Goal: Transaction & Acquisition: Purchase product/service

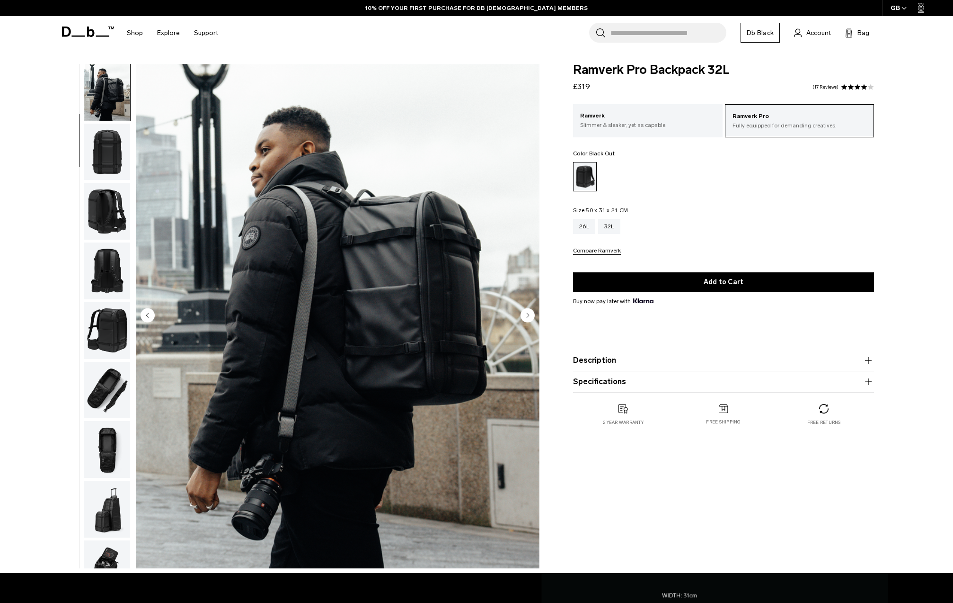
click at [116, 163] on img "button" at bounding box center [107, 152] width 46 height 57
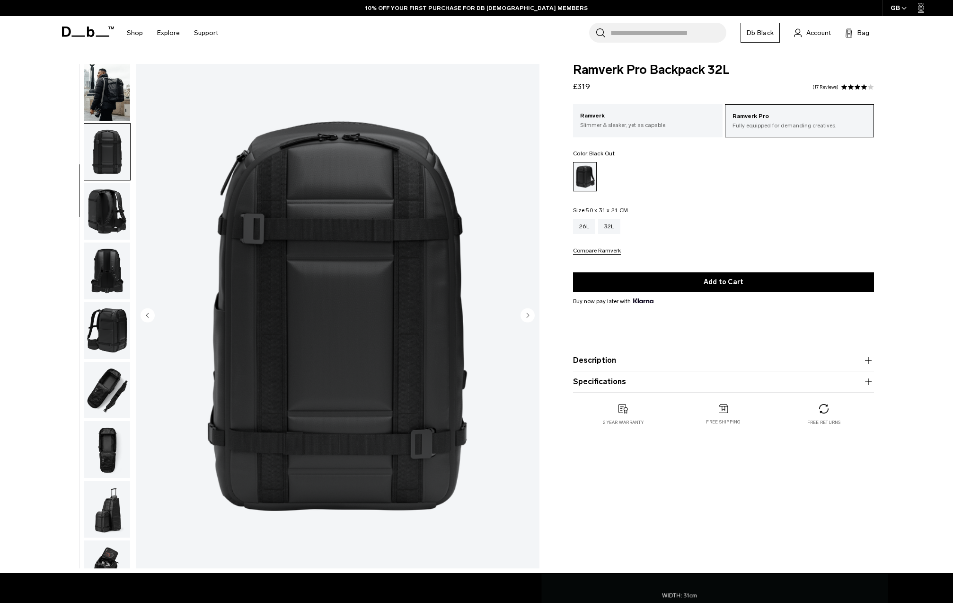
scroll to position [97, 0]
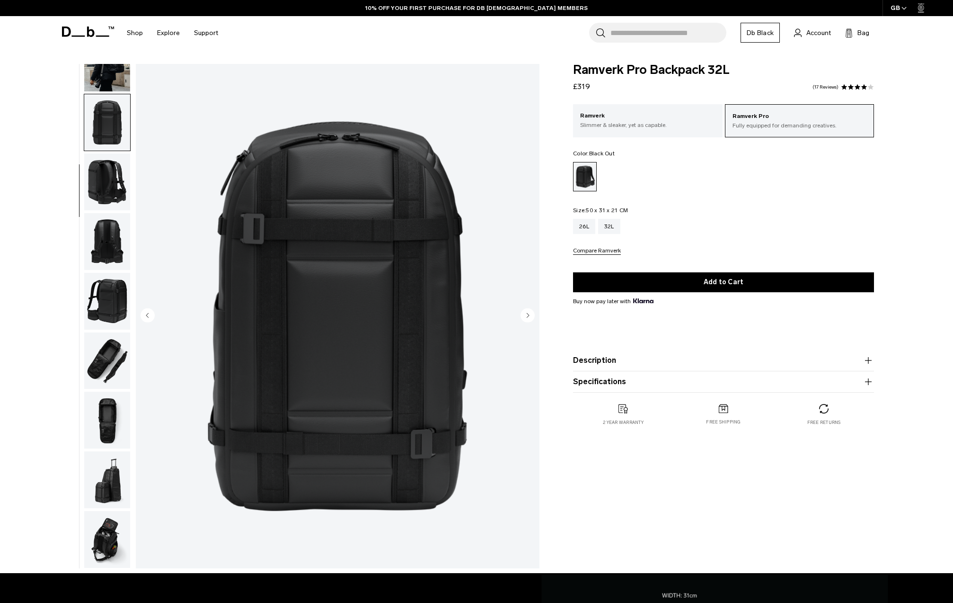
click at [117, 168] on img "button" at bounding box center [107, 181] width 46 height 57
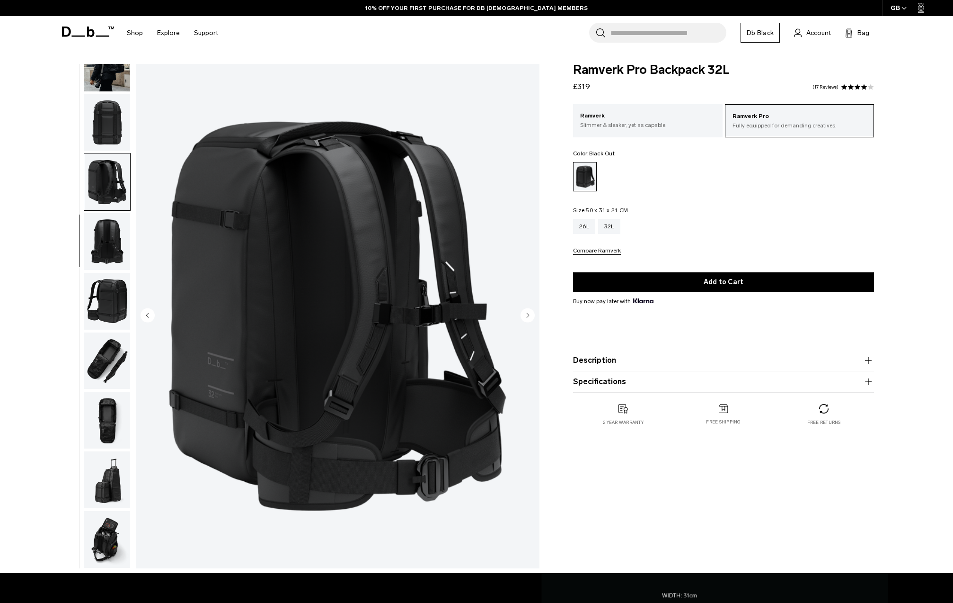
click at [119, 217] on img "button" at bounding box center [107, 241] width 46 height 57
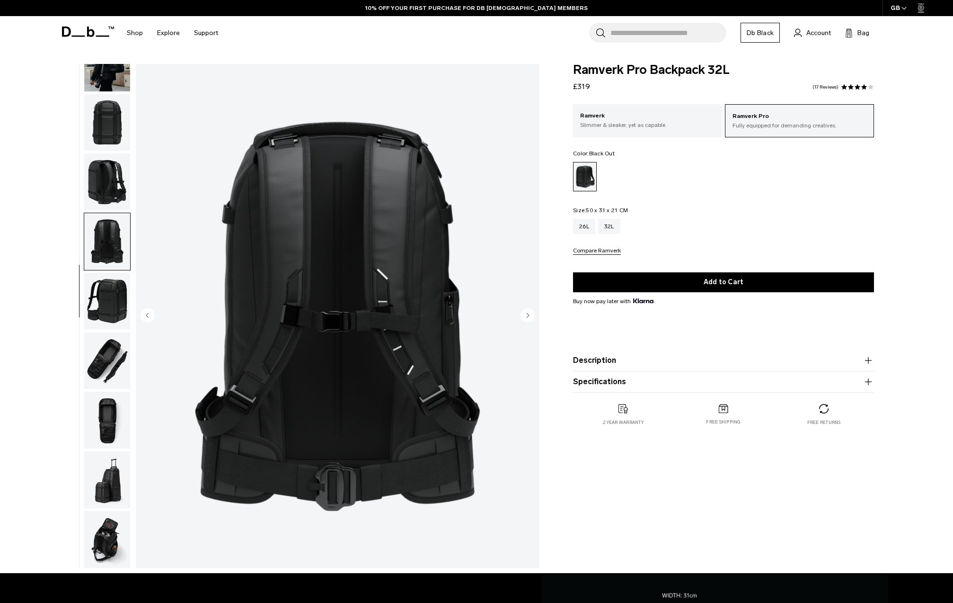
click at [116, 260] on img "button" at bounding box center [107, 241] width 46 height 57
click at [117, 307] on img "button" at bounding box center [107, 301] width 46 height 57
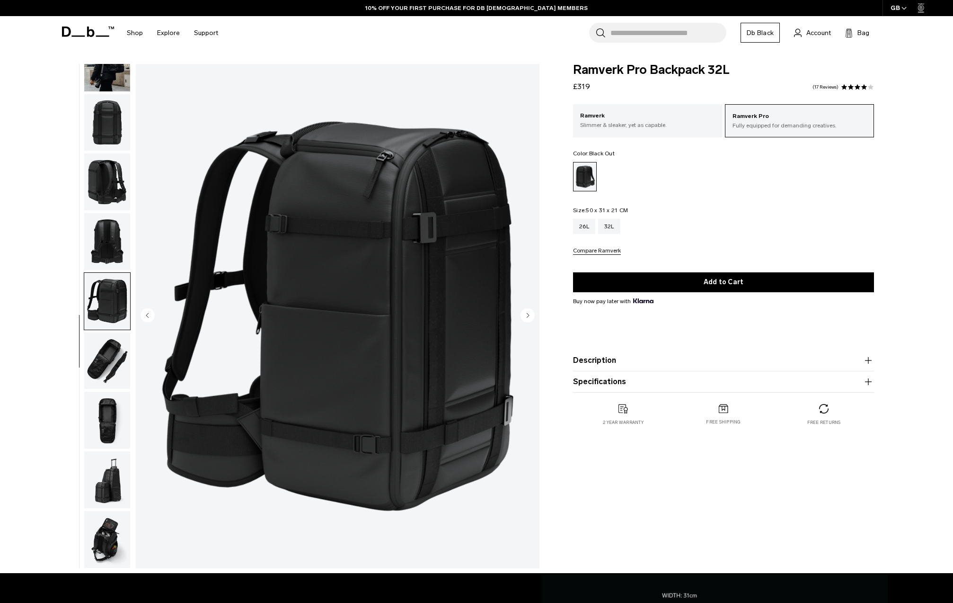
click at [110, 336] on img "button" at bounding box center [107, 360] width 46 height 57
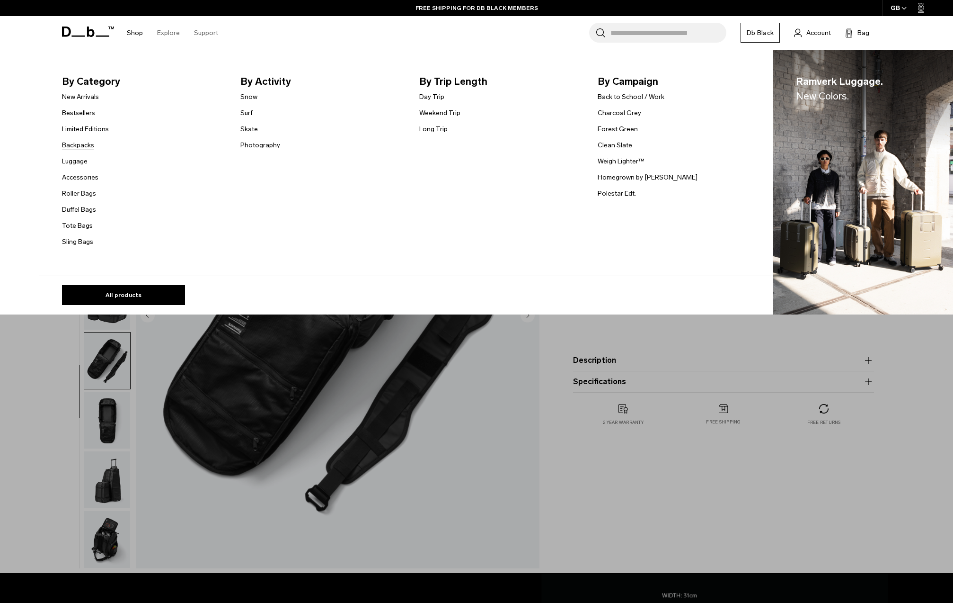
click at [76, 146] on link "Backpacks" at bounding box center [78, 145] width 32 height 10
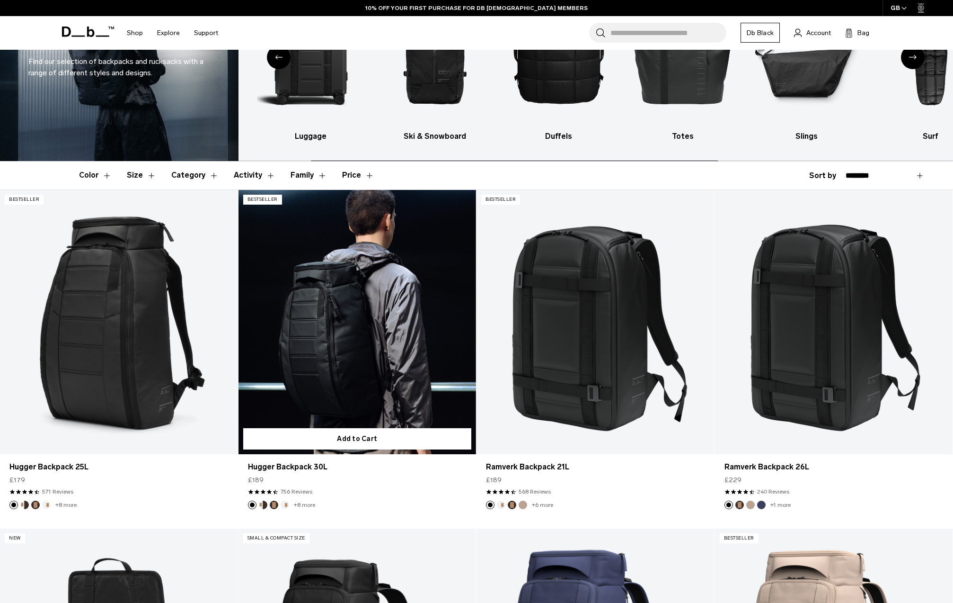
scroll to position [148, 0]
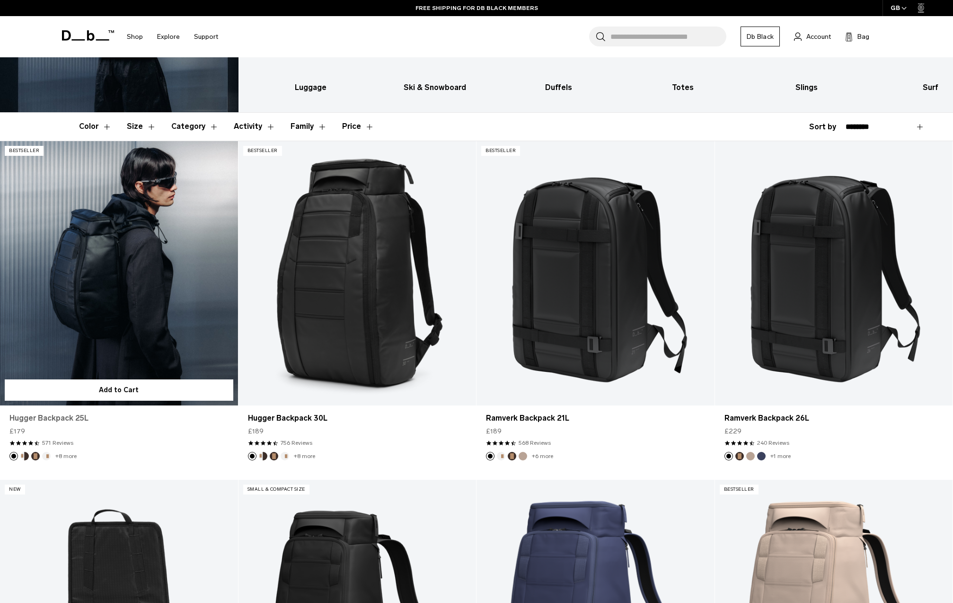
click at [32, 415] on link "Hugger Backpack 25L" at bounding box center [118, 417] width 219 height 11
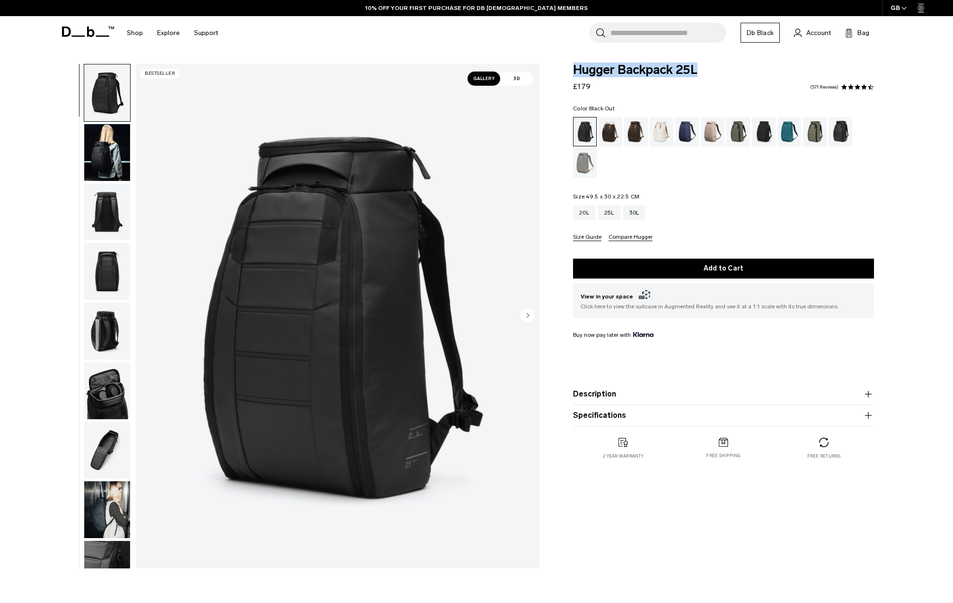
drag, startPoint x: 600, startPoint y: 67, endPoint x: 708, endPoint y: 66, distance: 107.9
click at [708, 66] on span "Hugger Backpack 25L" at bounding box center [723, 70] width 301 height 12
copy span "Hugger Backpack 25L"
click at [114, 169] on img "button" at bounding box center [107, 152] width 46 height 57
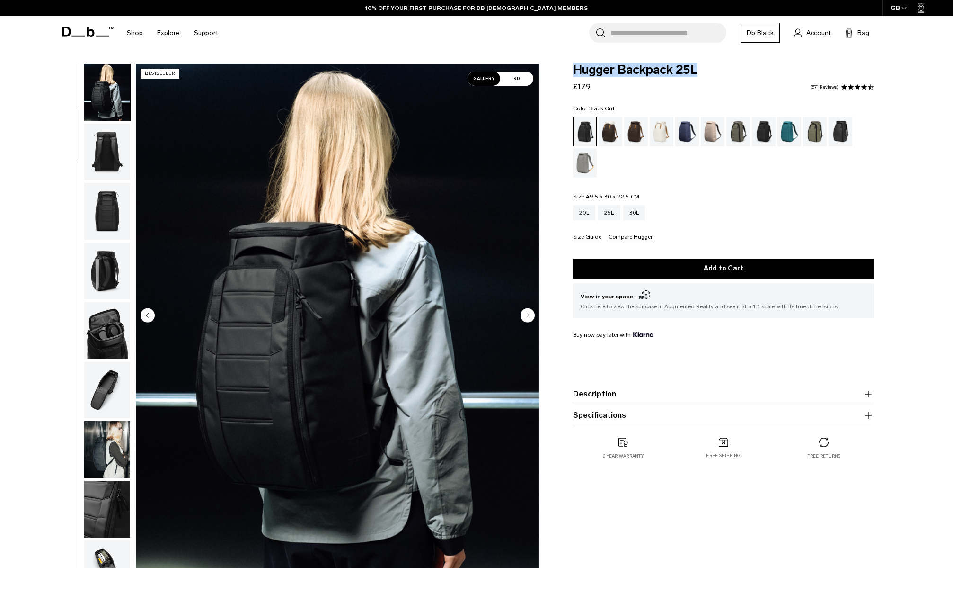
click at [111, 195] on img "button" at bounding box center [107, 211] width 46 height 57
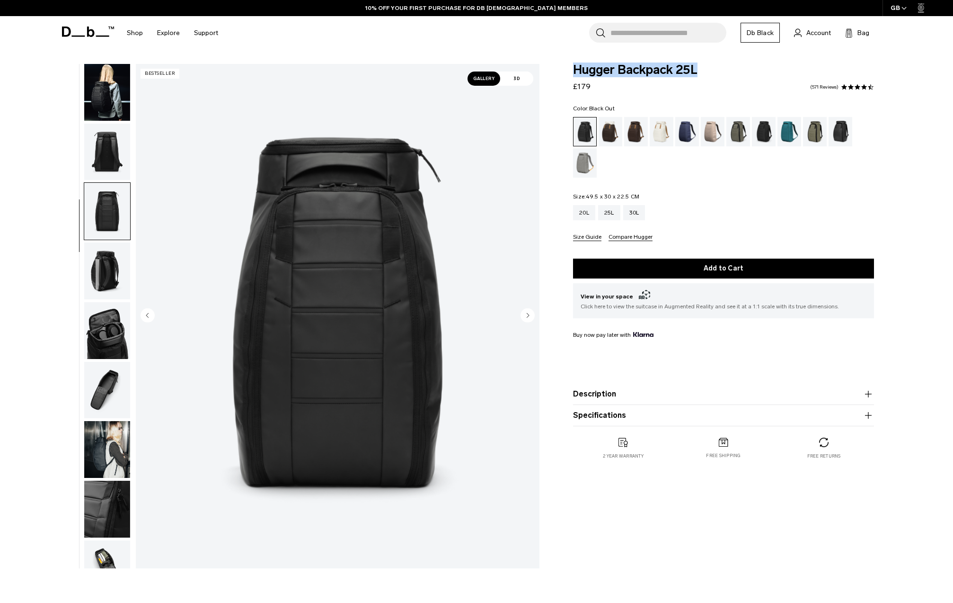
scroll to position [157, 0]
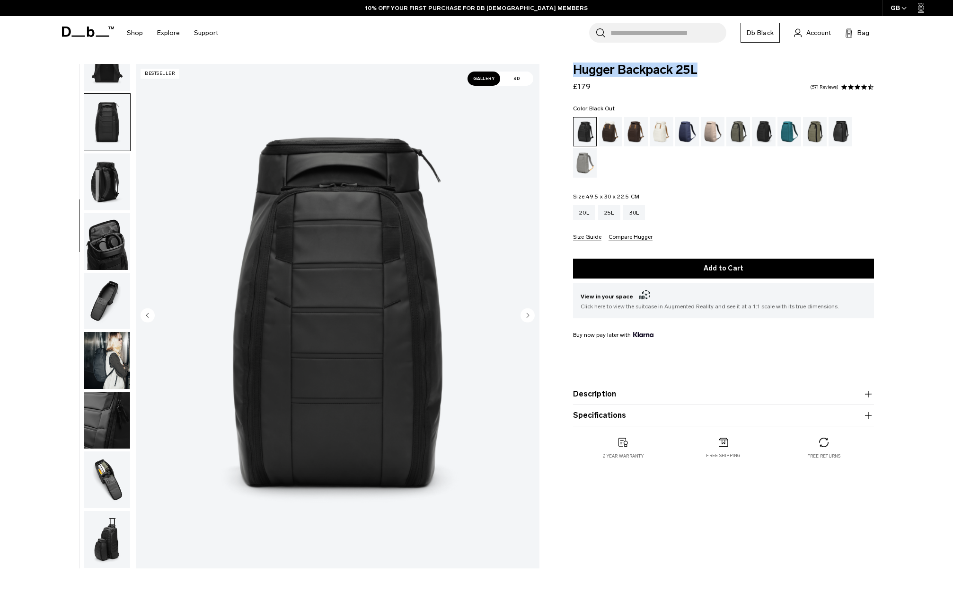
click at [111, 195] on img "button" at bounding box center [107, 181] width 46 height 57
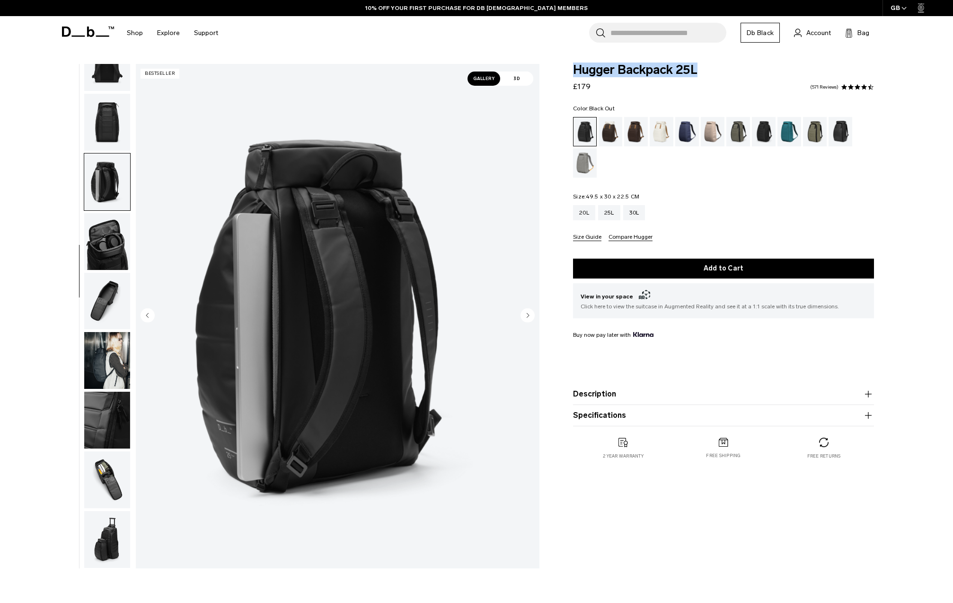
click at [109, 252] on img "button" at bounding box center [107, 241] width 46 height 57
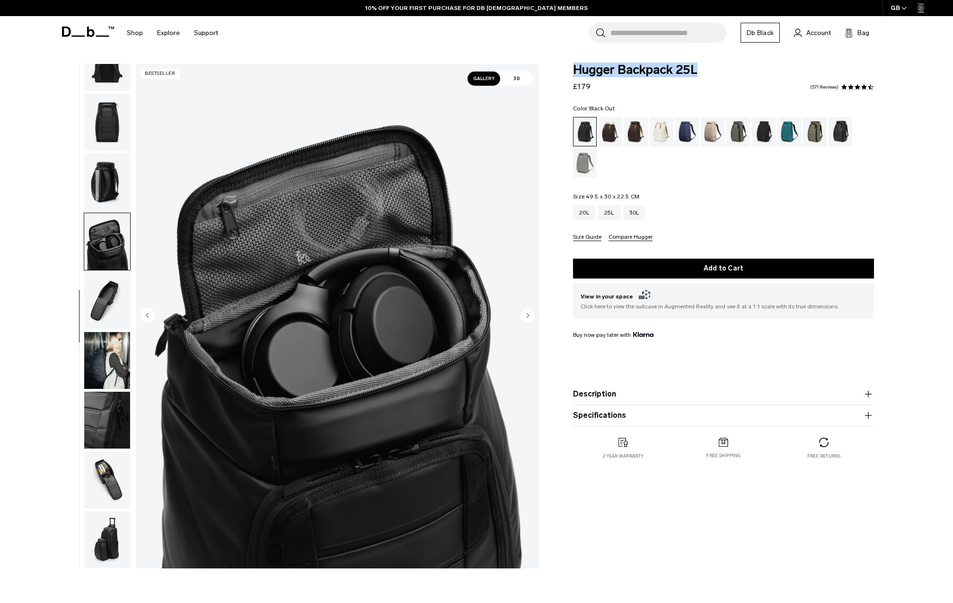
click at [116, 286] on img "button" at bounding box center [107, 301] width 46 height 57
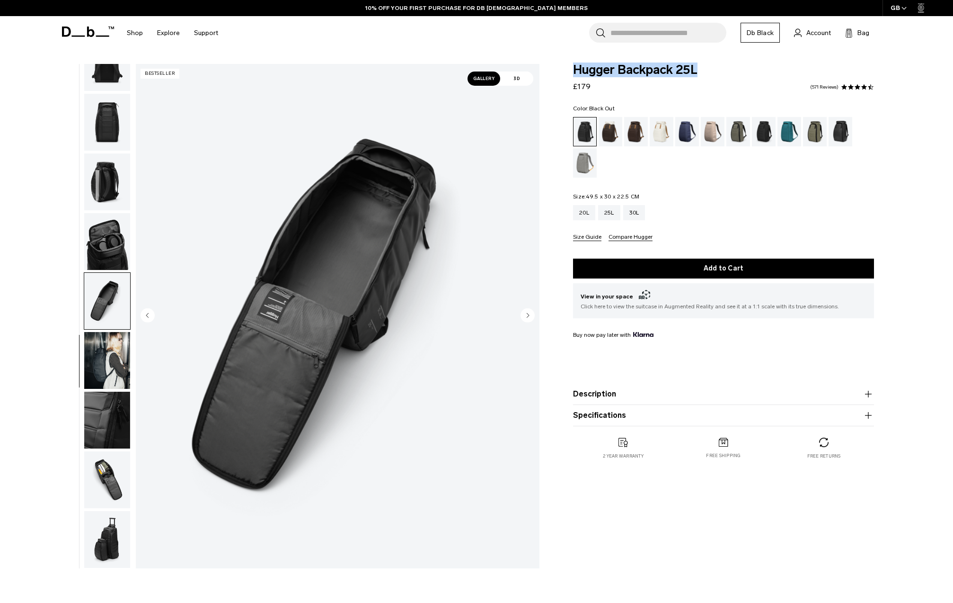
click at [123, 315] on img "button" at bounding box center [107, 301] width 46 height 57
click at [125, 327] on ul at bounding box center [107, 316] width 47 height 504
click at [124, 367] on img "button" at bounding box center [107, 360] width 46 height 57
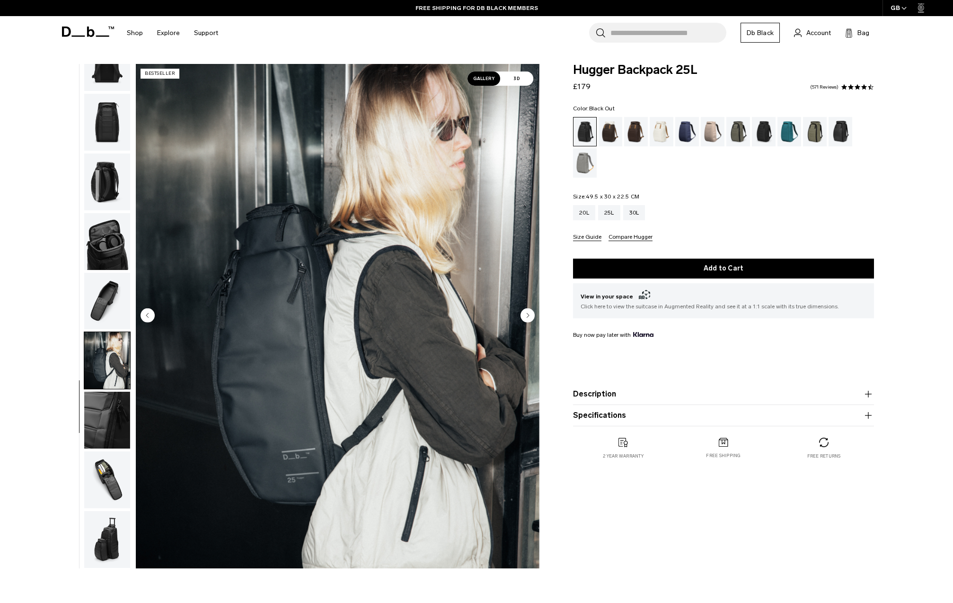
click at [103, 412] on img "button" at bounding box center [107, 419] width 46 height 57
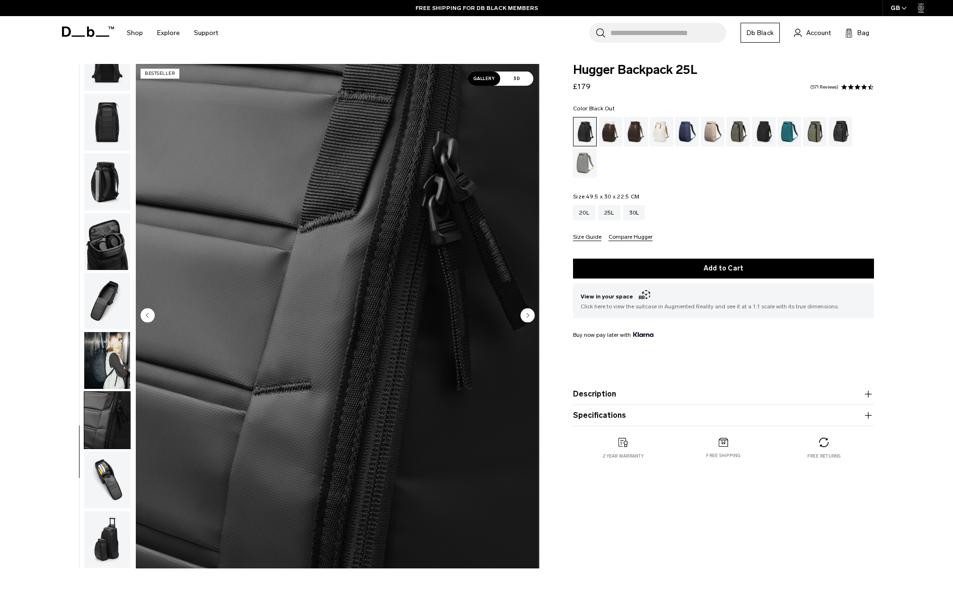
click at [97, 328] on ul at bounding box center [107, 316] width 47 height 504
click at [107, 348] on img "button" at bounding box center [107, 360] width 46 height 57
